Goal: Task Accomplishment & Management: Use online tool/utility

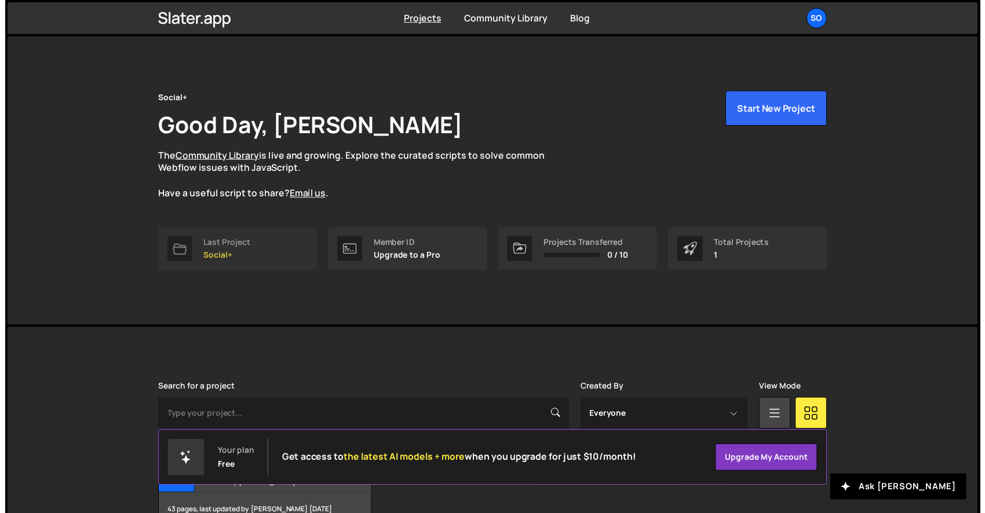
scroll to position [71, 0]
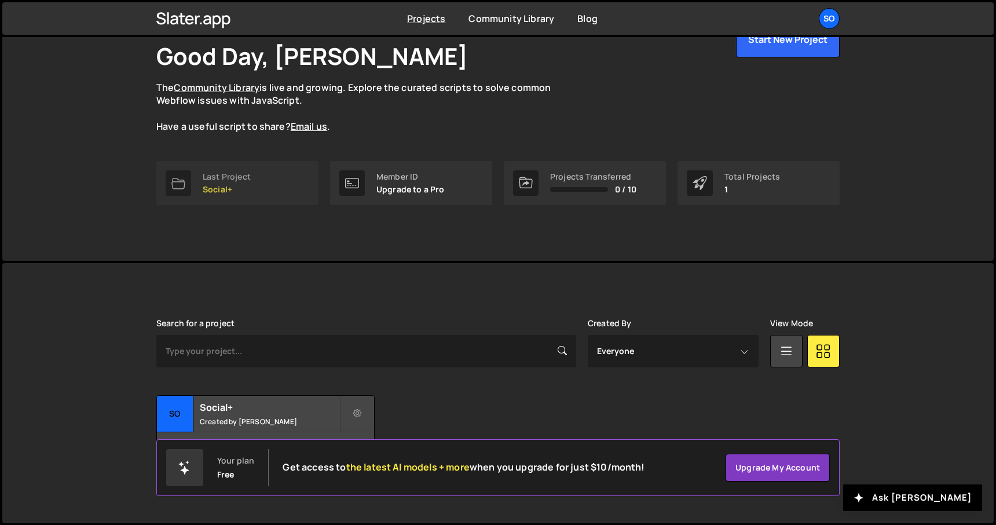
click at [240, 181] on div "Last Project" at bounding box center [227, 176] width 48 height 9
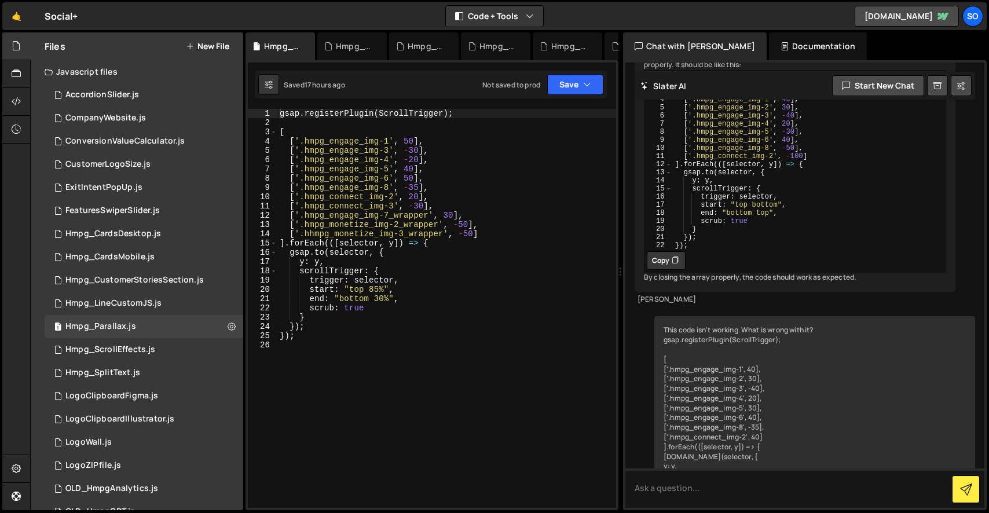
scroll to position [532, 0]
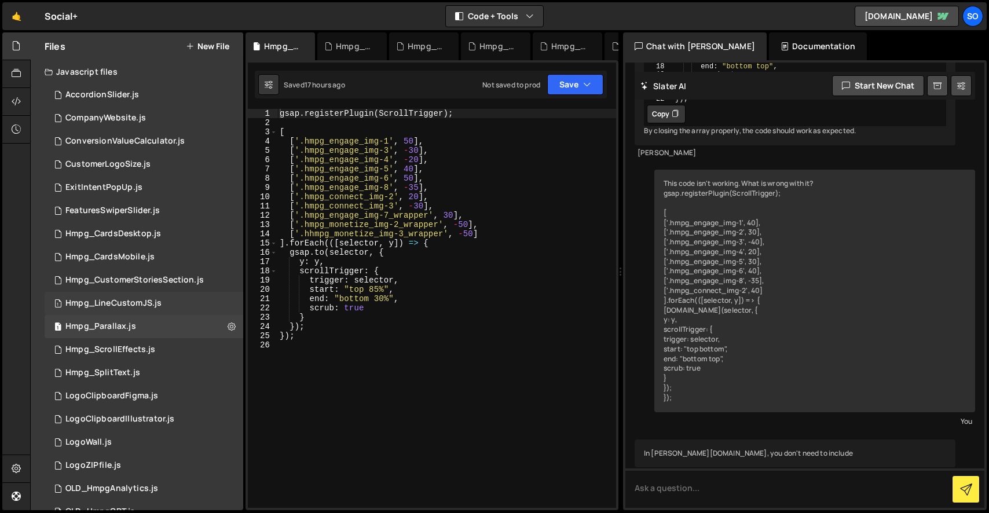
click at [131, 304] on div "Hmpg_LineCustomJS.js" at bounding box center [113, 303] width 96 height 10
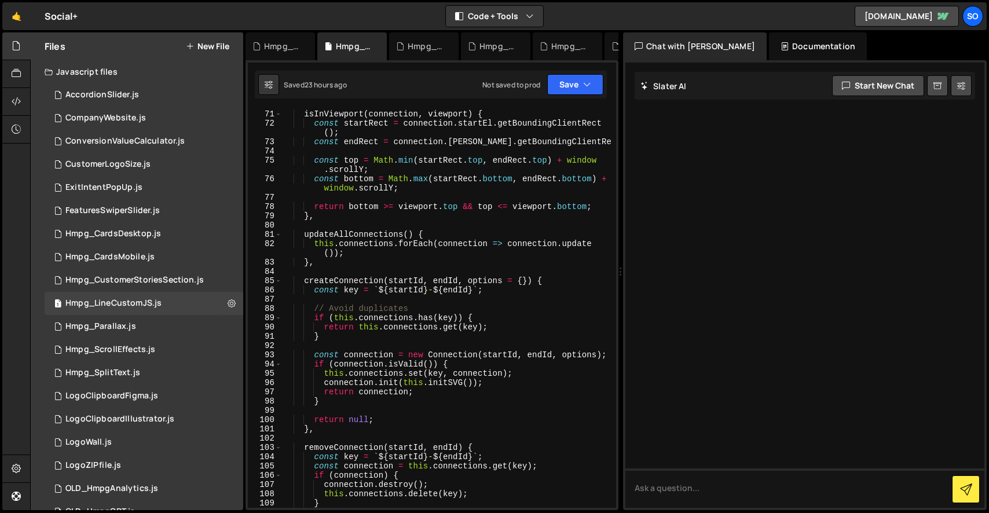
scroll to position [0, 0]
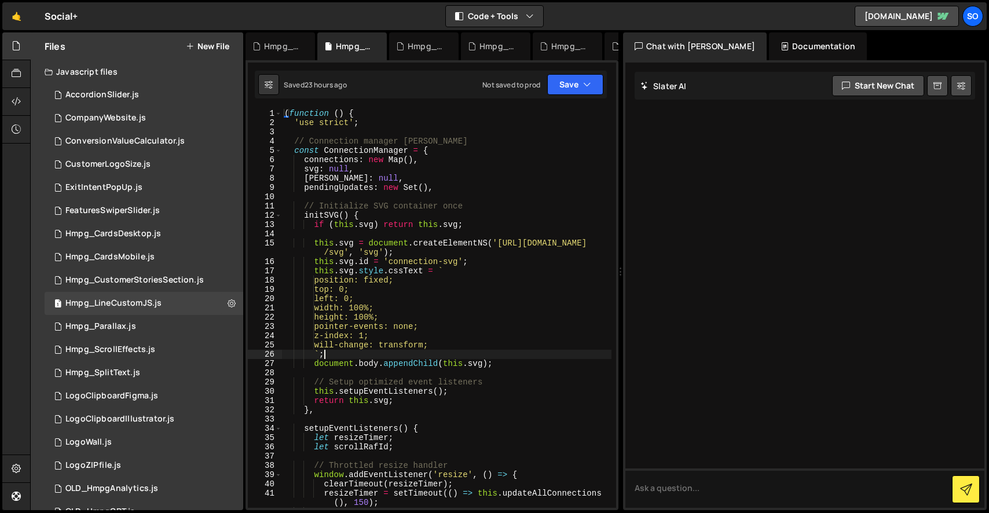
click at [342, 356] on div "( function ( ) { 'use strict' ; // Connection manager singleton const Connectio…" at bounding box center [447, 318] width 330 height 418
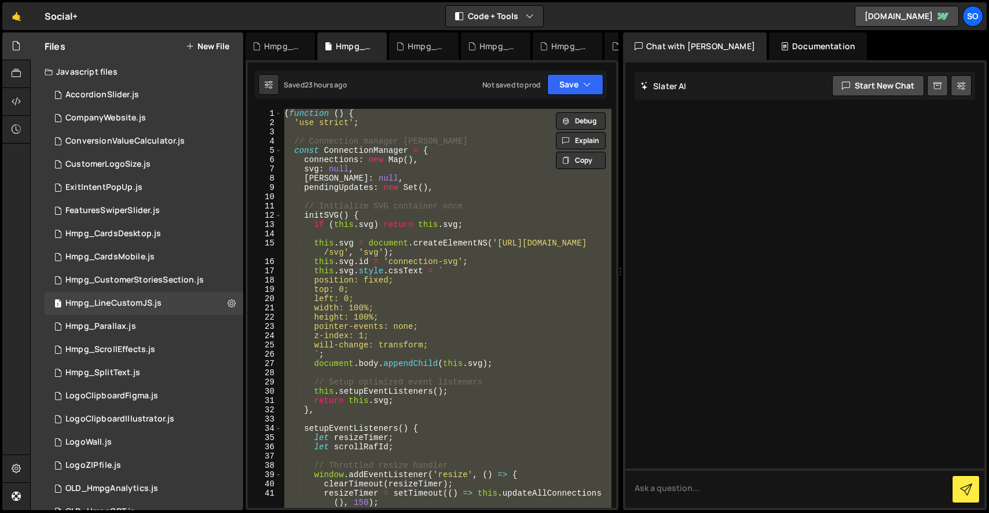
click at [397, 407] on div "( function ( ) { 'use strict' ; // Connection manager singleton const Connectio…" at bounding box center [447, 308] width 330 height 399
click at [437, 339] on div "( function ( ) { 'use strict' ; // Connection manager singleton const Connectio…" at bounding box center [447, 308] width 330 height 399
paste textarea
type textarea "})();"
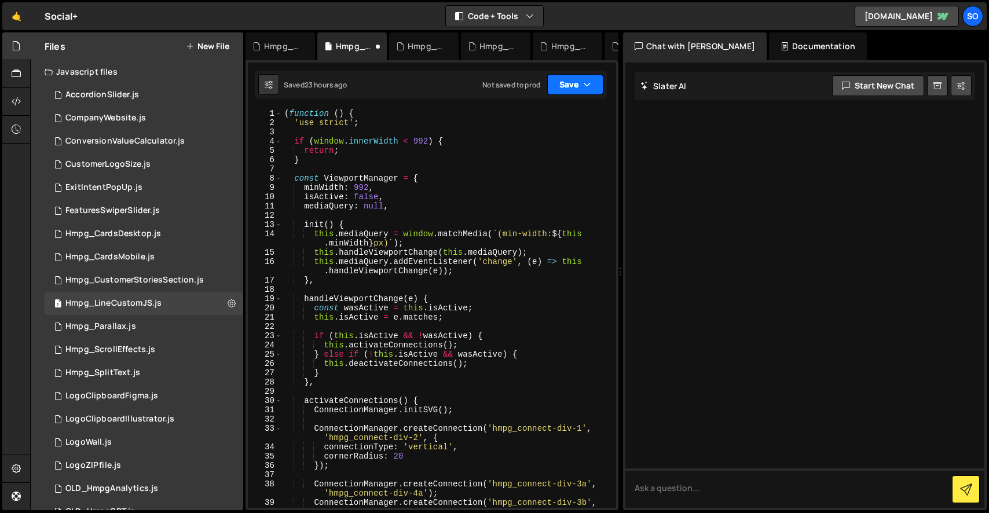
click at [568, 79] on button "Save" at bounding box center [575, 84] width 56 height 21
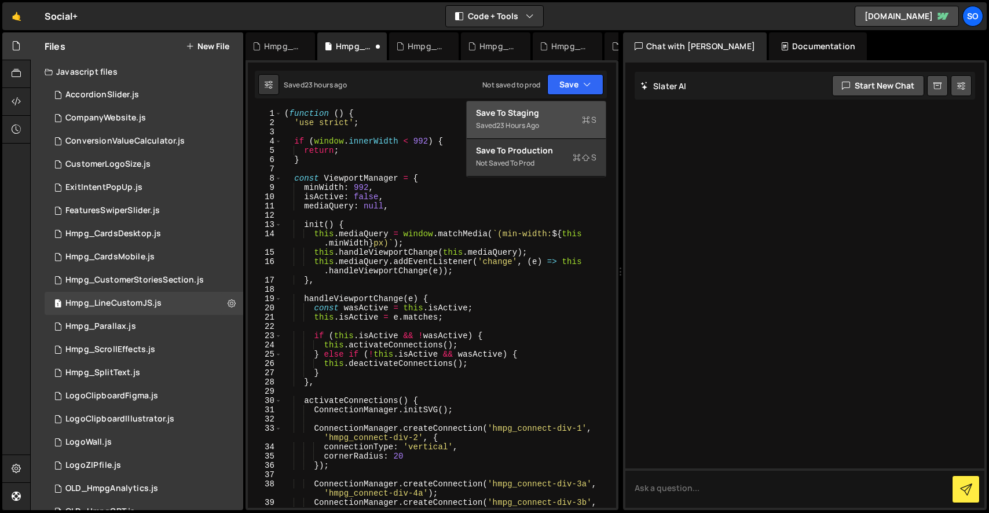
click at [539, 111] on div "Save to Staging S" at bounding box center [536, 113] width 120 height 12
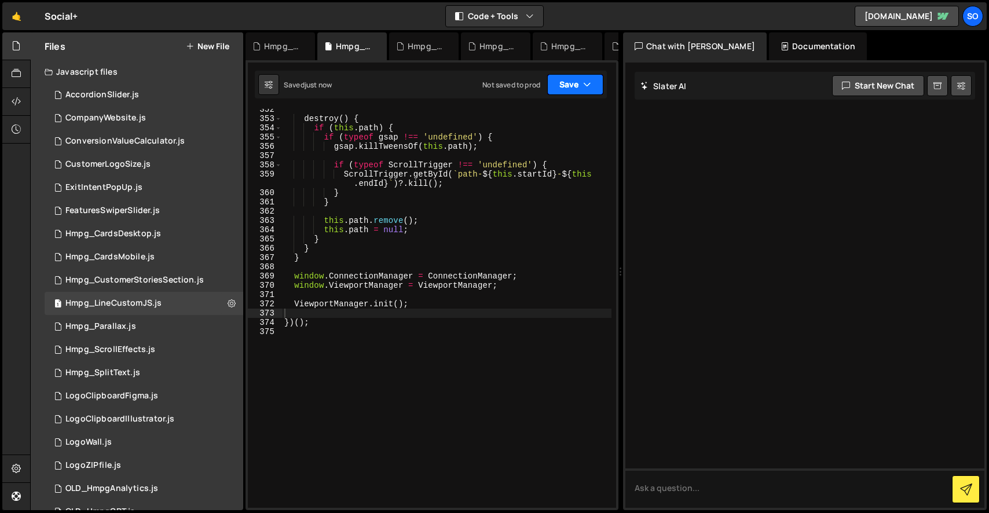
click at [573, 83] on button "Save" at bounding box center [575, 84] width 56 height 21
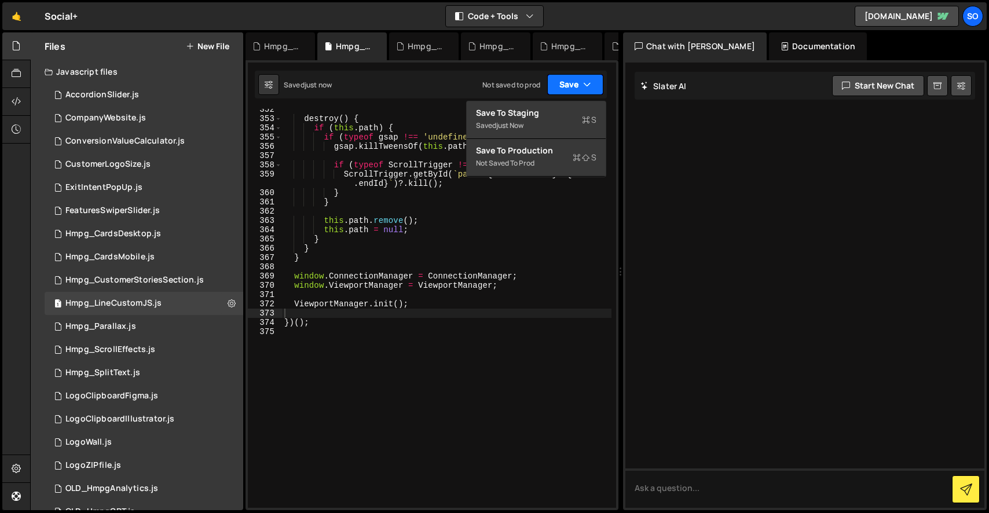
click at [574, 83] on button "Save" at bounding box center [575, 84] width 56 height 21
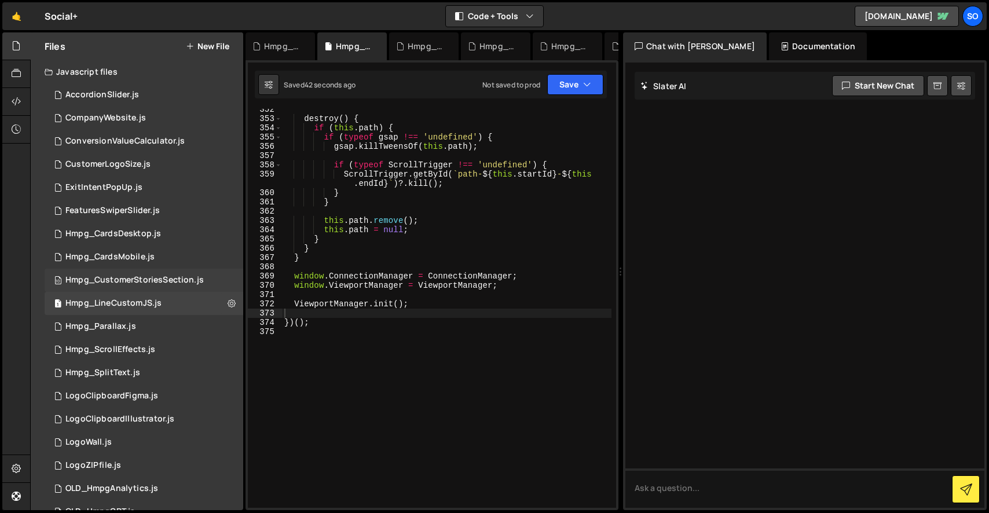
click at [147, 281] on div "Hmpg_CustomerStoriesSection.js" at bounding box center [134, 280] width 138 height 10
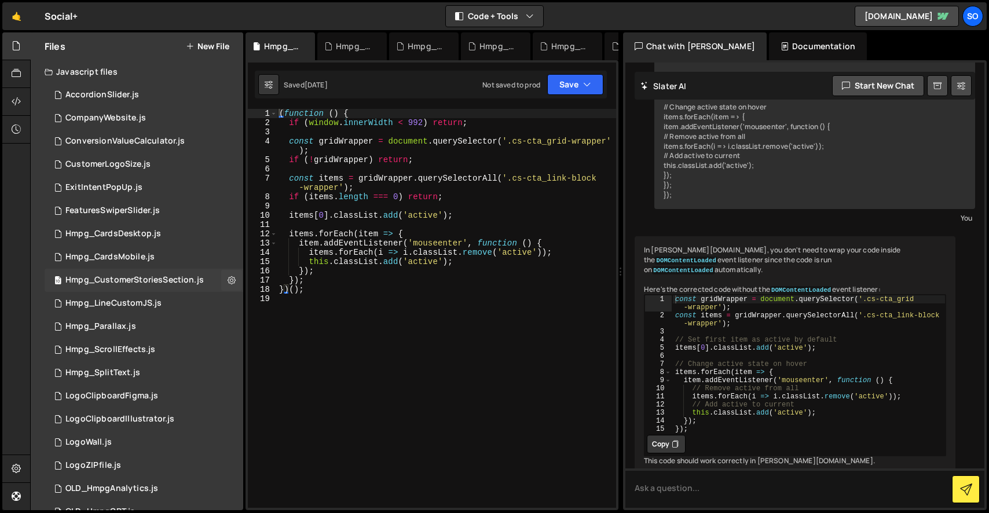
scroll to position [595, 0]
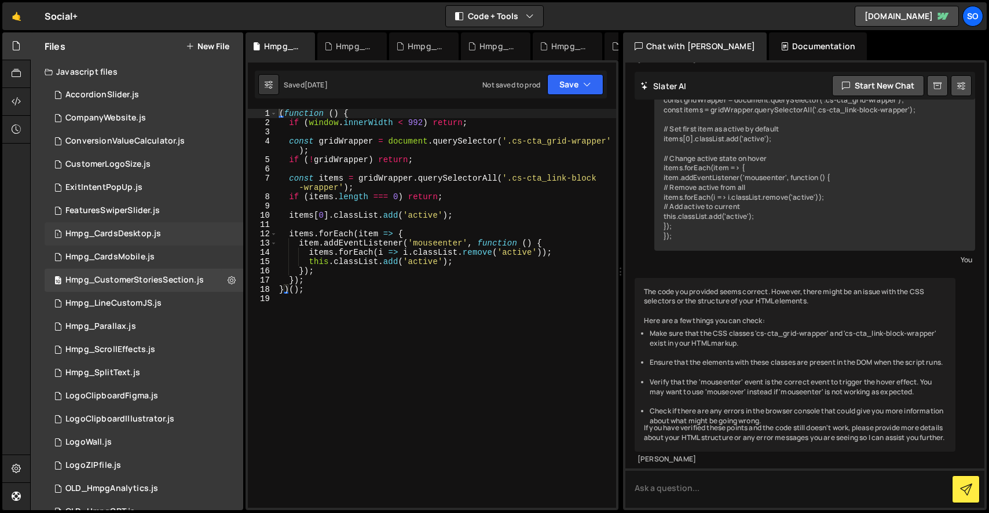
click at [129, 239] on div "1 Hmpg_CardsDesktop.js 0" at bounding box center [144, 233] width 199 height 23
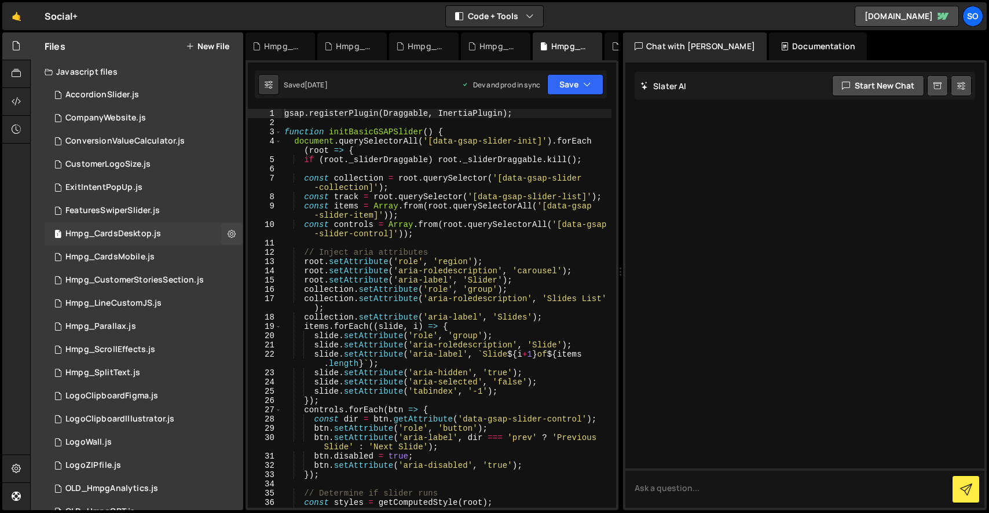
scroll to position [0, 0]
click at [411, 251] on div "gsap . registerPlugin ( Draggable , InertiaPlugin ) ; function initBasicGSAPSli…" at bounding box center [447, 322] width 330 height 427
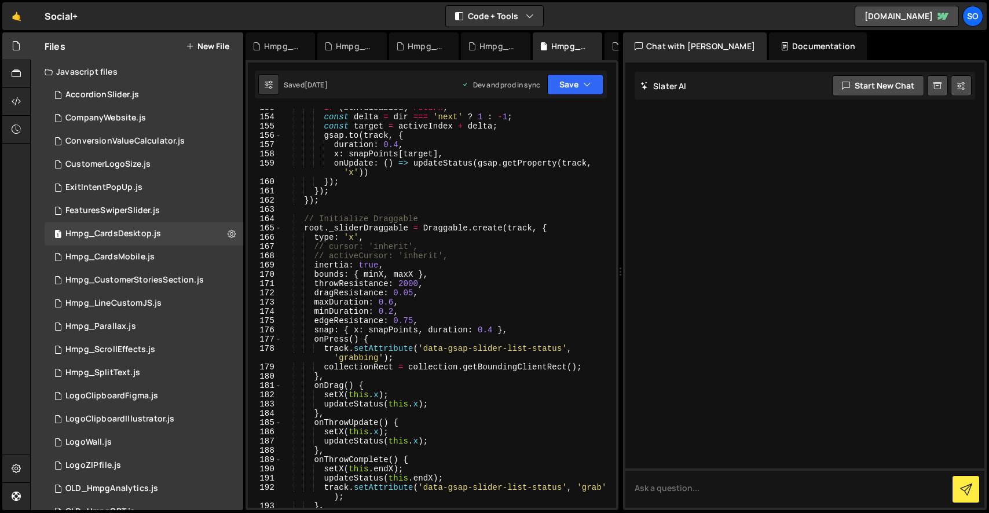
scroll to position [1601, 0]
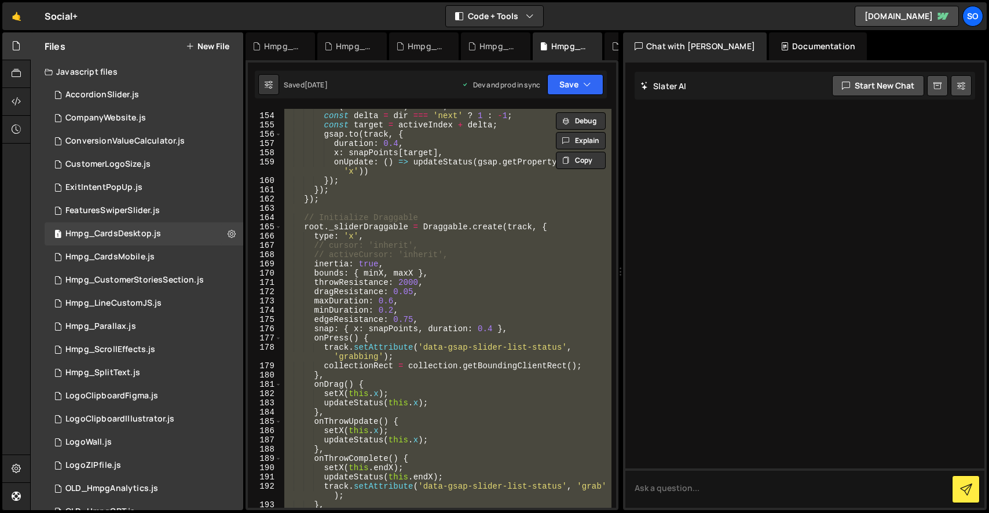
click at [435, 315] on div "if ( btn . disabled ) return ; const delta = dir === 'next' ? 1 : - 1 ; const t…" at bounding box center [447, 308] width 330 height 399
paste textarea
type textarea "initBasicGSAPSlider();"
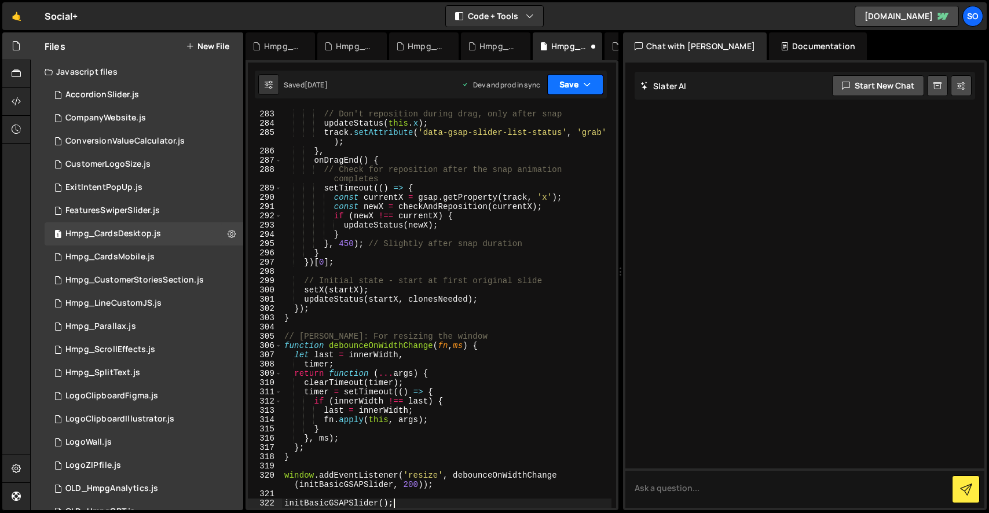
click at [579, 85] on button "Save" at bounding box center [575, 84] width 56 height 21
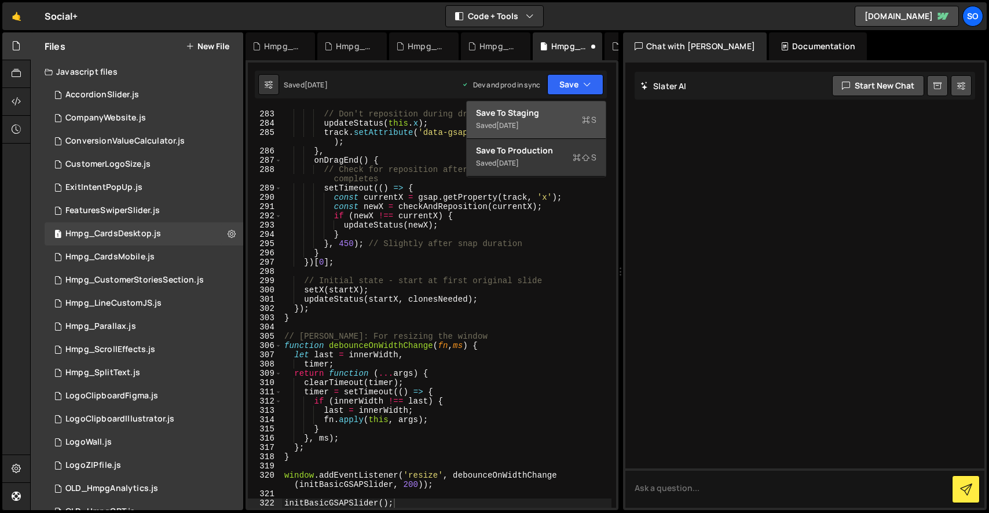
click at [533, 112] on div "Save to Staging S" at bounding box center [536, 113] width 120 height 12
